Goal: Navigation & Orientation: Find specific page/section

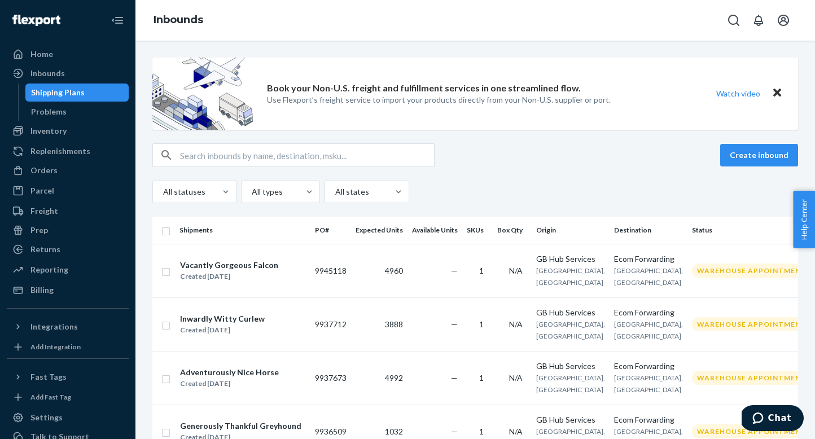
click at [784, 90] on button "Close" at bounding box center [777, 93] width 15 height 16
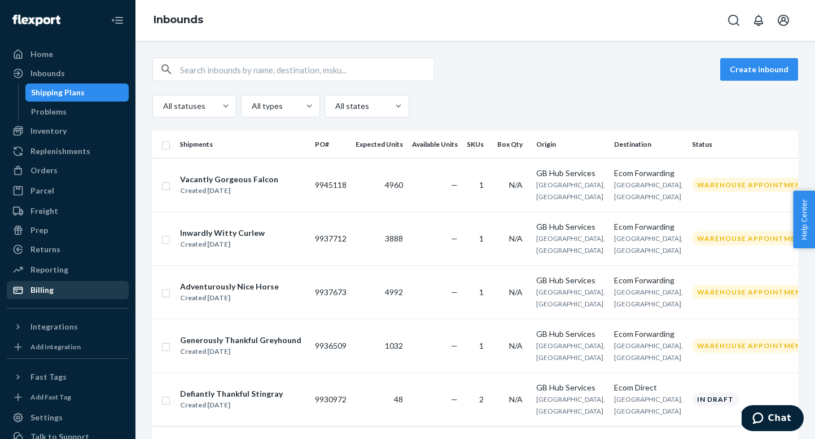
click at [78, 290] on div "Billing" at bounding box center [68, 290] width 120 height 16
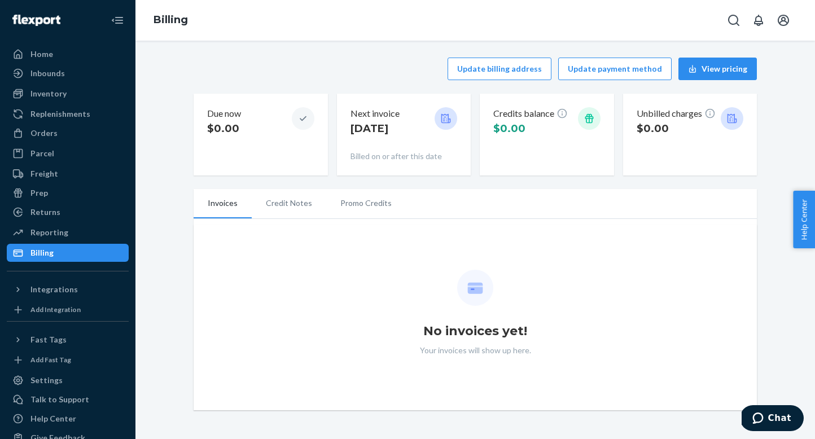
click at [291, 213] on li "Credit Notes" at bounding box center [289, 203] width 75 height 28
click at [349, 207] on li "Promo Credits" at bounding box center [366, 203] width 80 height 28
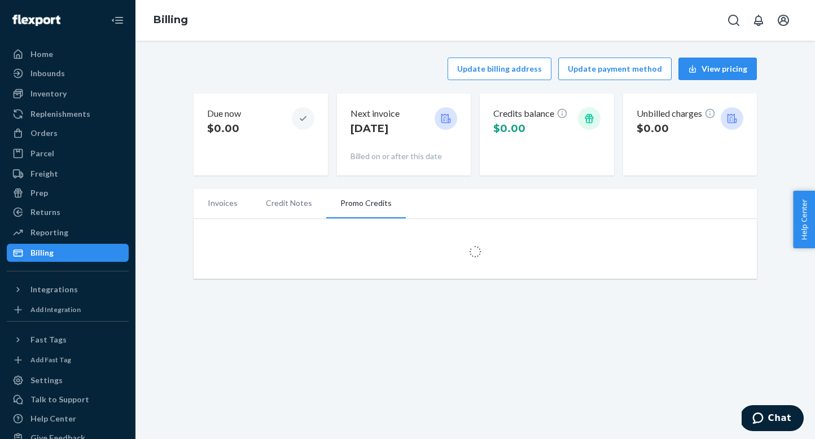
click at [231, 197] on li "Invoices" at bounding box center [223, 203] width 58 height 28
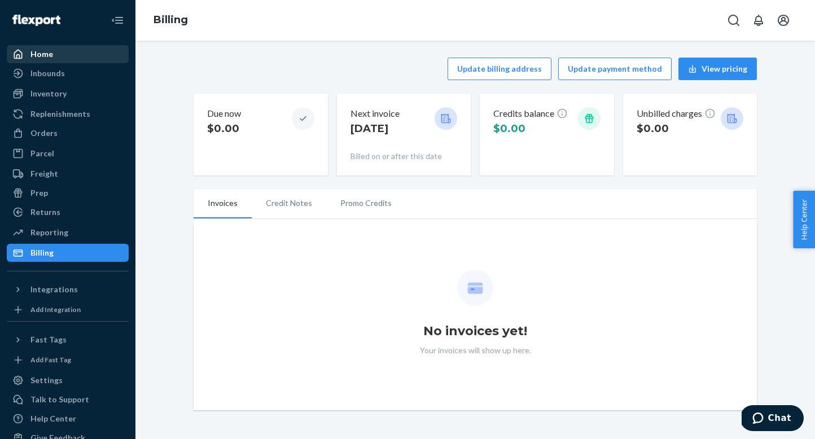
click at [91, 47] on div "Home" at bounding box center [68, 54] width 120 height 16
